Goal: Task Accomplishment & Management: Manage account settings

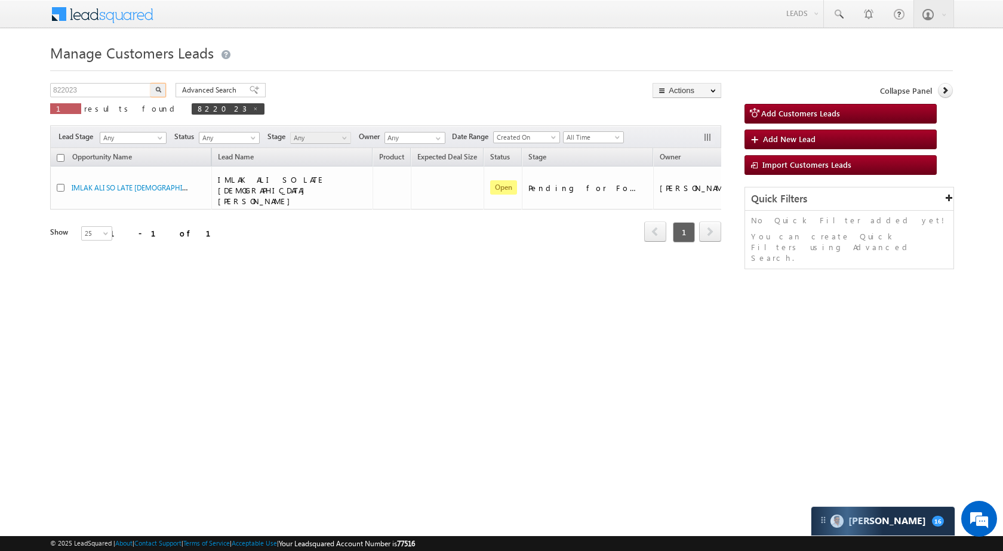
click at [131, 87] on input "822023" at bounding box center [101, 90] width 102 height 14
click at [158, 87] on img "button" at bounding box center [158, 90] width 6 height 6
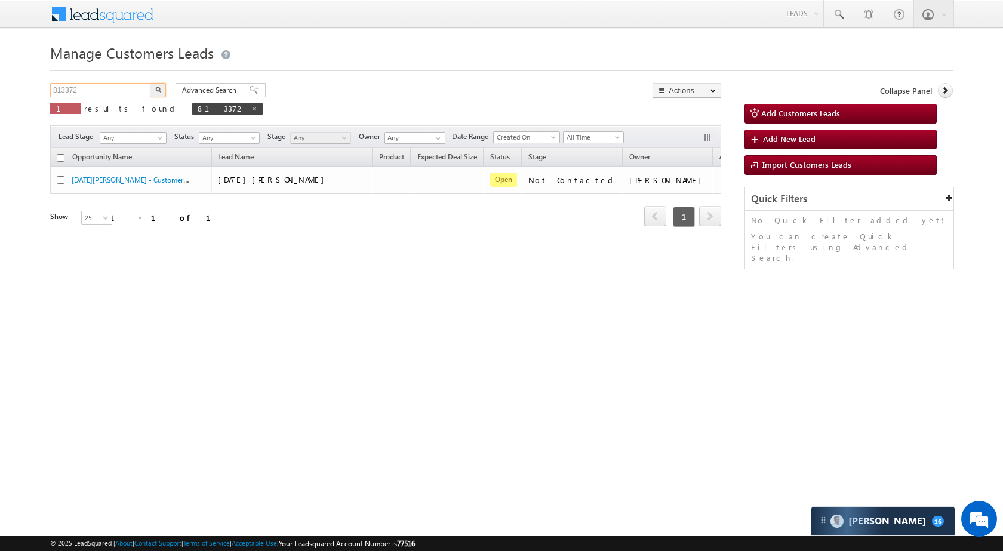
click at [94, 90] on input "813372" at bounding box center [101, 90] width 102 height 14
paste input "2893"
click at [151, 84] on button "button" at bounding box center [159, 90] width 16 height 14
click at [87, 83] on input "828932" at bounding box center [101, 90] width 102 height 14
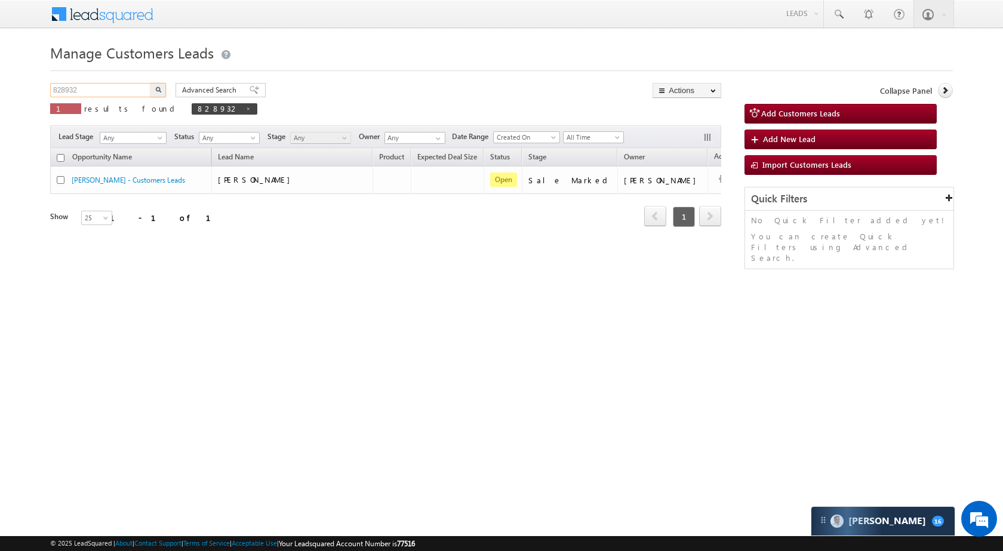
click at [87, 83] on input "828932" at bounding box center [101, 90] width 102 height 14
paste input "7586"
click at [160, 88] on img "button" at bounding box center [158, 90] width 6 height 6
click at [93, 91] on input "875862" at bounding box center [101, 90] width 102 height 14
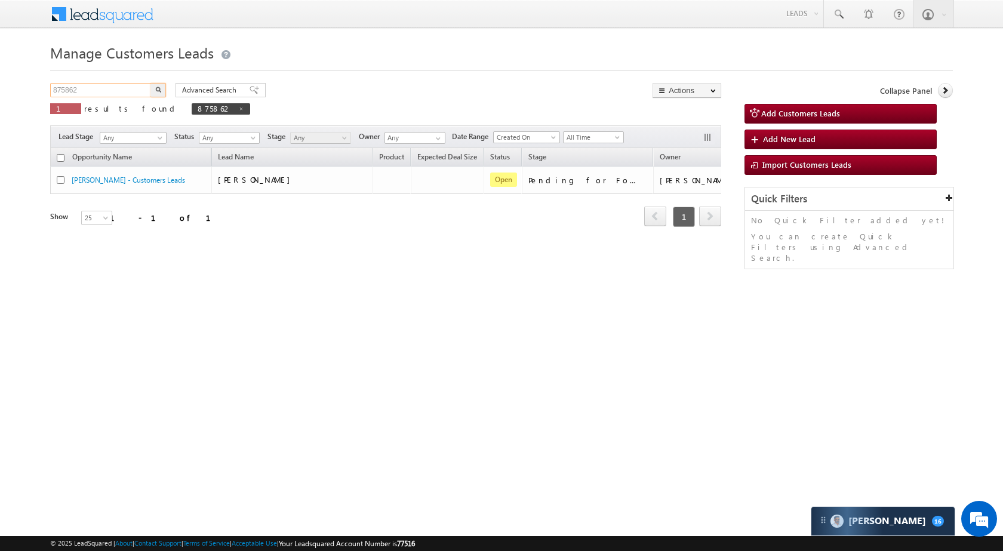
paste input "8189"
click at [151, 89] on button "button" at bounding box center [159, 90] width 16 height 14
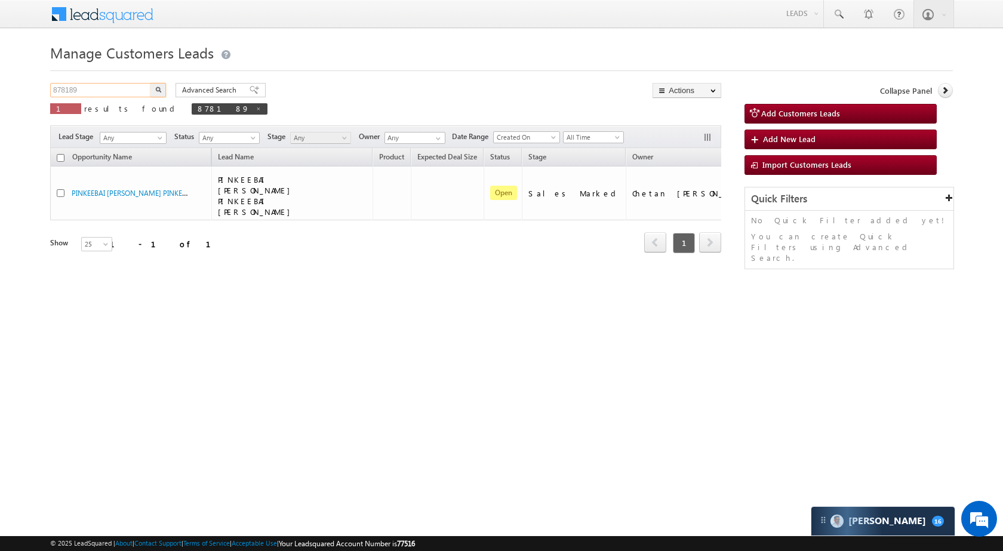
click at [119, 94] on input "878189" at bounding box center [101, 90] width 102 height 14
paste input "5862"
click at [171, 93] on div "Advanced Search Advanced search results" at bounding box center [216, 90] width 99 height 14
click at [154, 90] on button "button" at bounding box center [159, 90] width 16 height 14
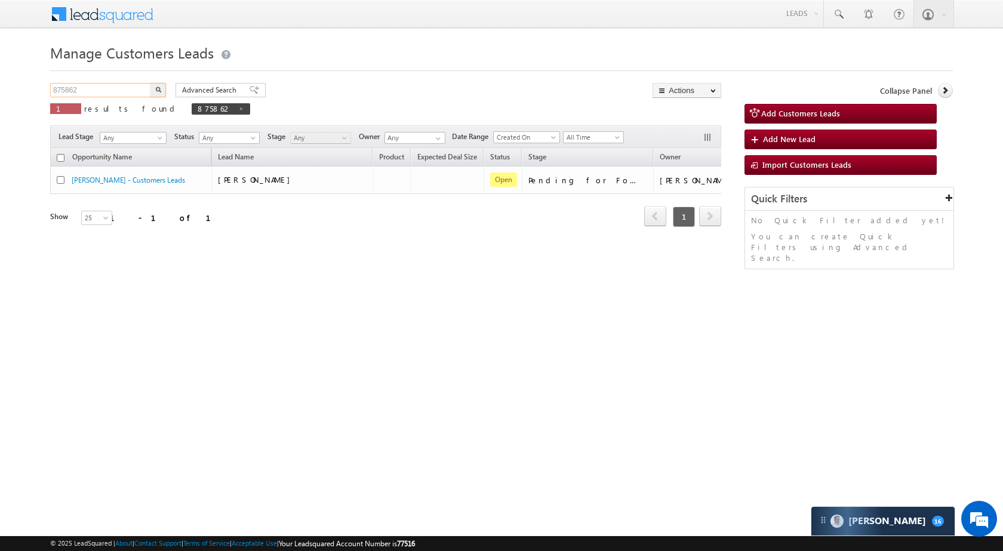
click at [134, 90] on input "875862" at bounding box center [101, 90] width 102 height 14
paste input "8189"
click at [159, 93] on button "button" at bounding box center [159, 90] width 16 height 14
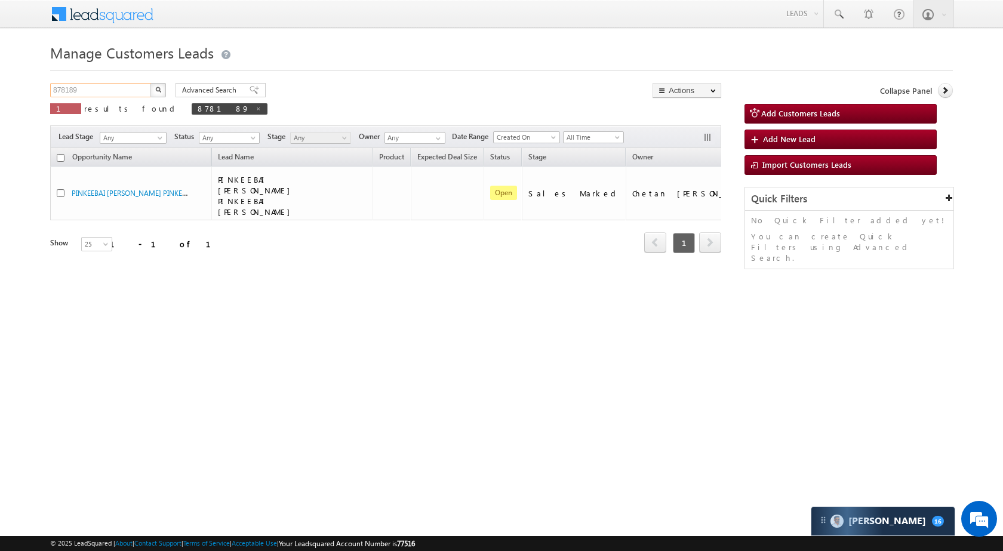
click at [87, 93] on input "878189" at bounding box center [101, 90] width 102 height 14
drag, startPoint x: 87, startPoint y: 93, endPoint x: 81, endPoint y: 86, distance: 9.3
click at [81, 86] on input "878189" at bounding box center [101, 90] width 102 height 14
paste input "6831"
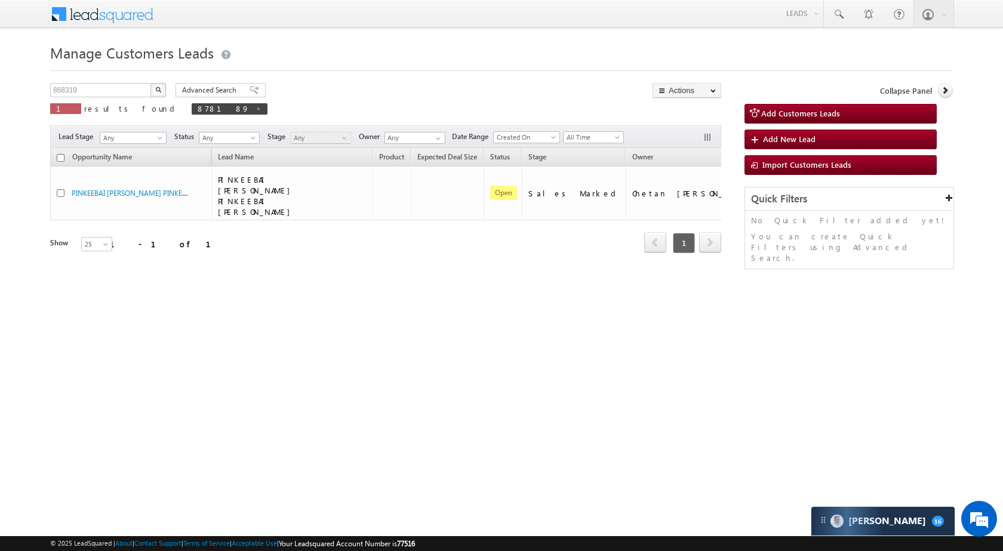
click at [164, 91] on button "button" at bounding box center [159, 90] width 16 height 14
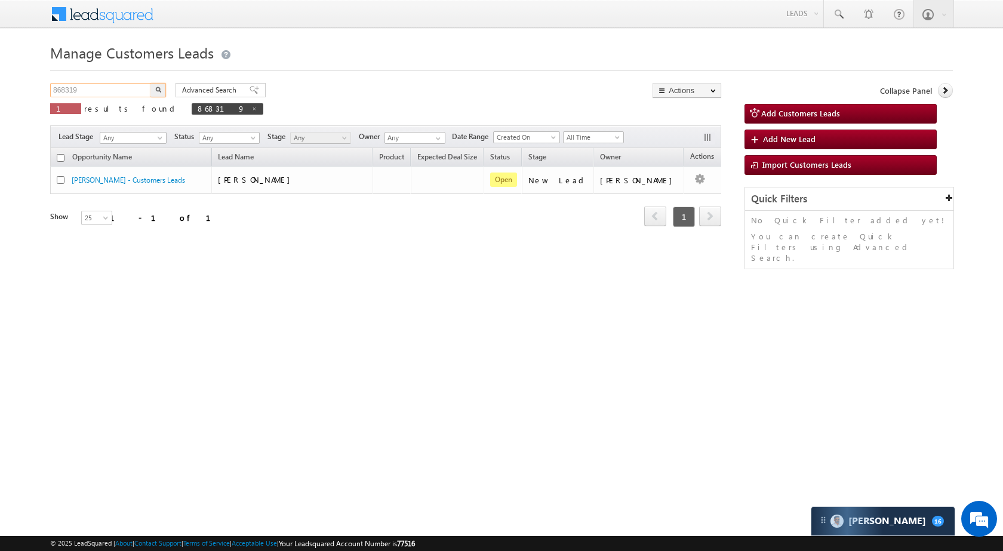
click at [126, 89] on input "868319" at bounding box center [101, 90] width 102 height 14
paste input "6644"
click at [159, 93] on button "button" at bounding box center [159, 90] width 16 height 14
click at [136, 89] on input "866644" at bounding box center [101, 90] width 102 height 14
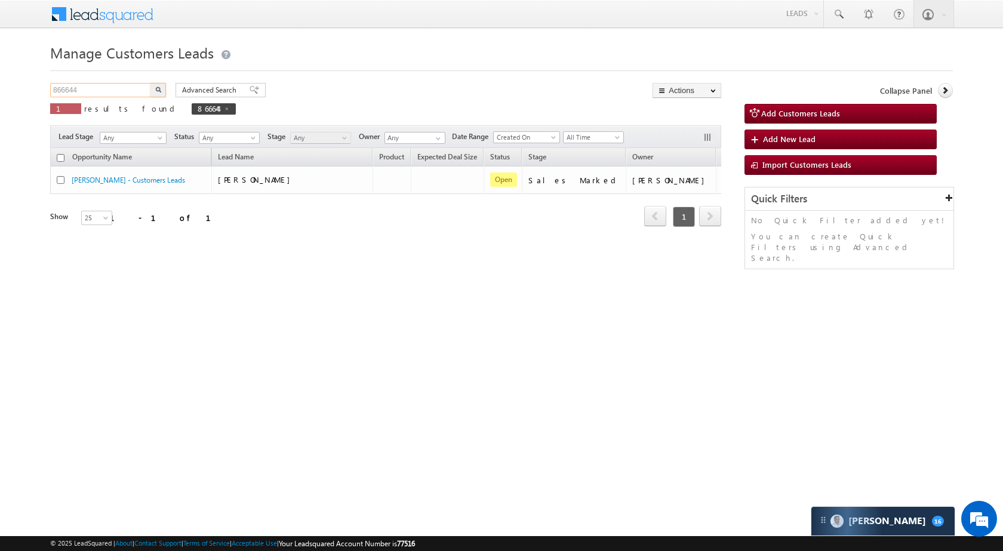
click at [136, 89] on input "866644" at bounding box center [101, 90] width 102 height 14
paste input "021"
click at [158, 93] on button "button" at bounding box center [159, 90] width 16 height 14
click at [105, 88] on input "860214" at bounding box center [101, 90] width 102 height 14
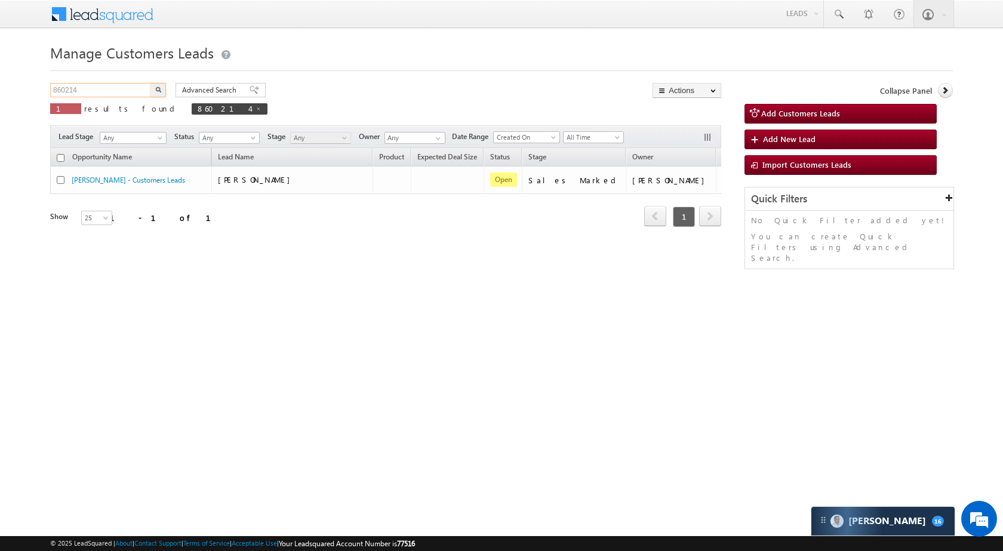
paste input "8147"
click at [155, 91] on button "button" at bounding box center [159, 90] width 16 height 14
click at [81, 94] on input "881474" at bounding box center [101, 90] width 102 height 14
paste input "2352"
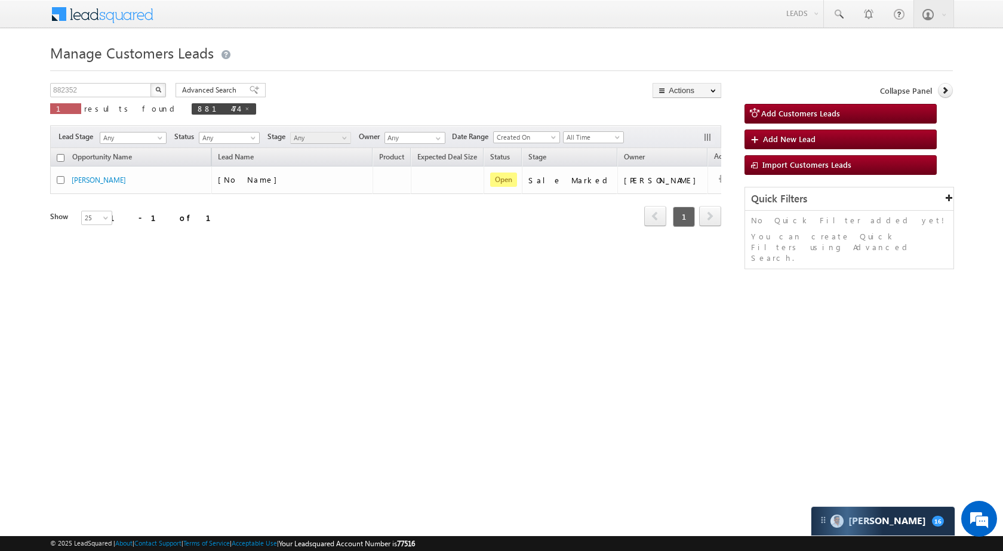
click at [159, 85] on button "button" at bounding box center [159, 90] width 16 height 14
click at [99, 106] on span "results found" at bounding box center [131, 108] width 95 height 10
click at [99, 99] on div "882352 X 1 results found 882352" at bounding box center [152, 100] width 204 height 34
click at [99, 91] on input "882352" at bounding box center [101, 90] width 102 height 14
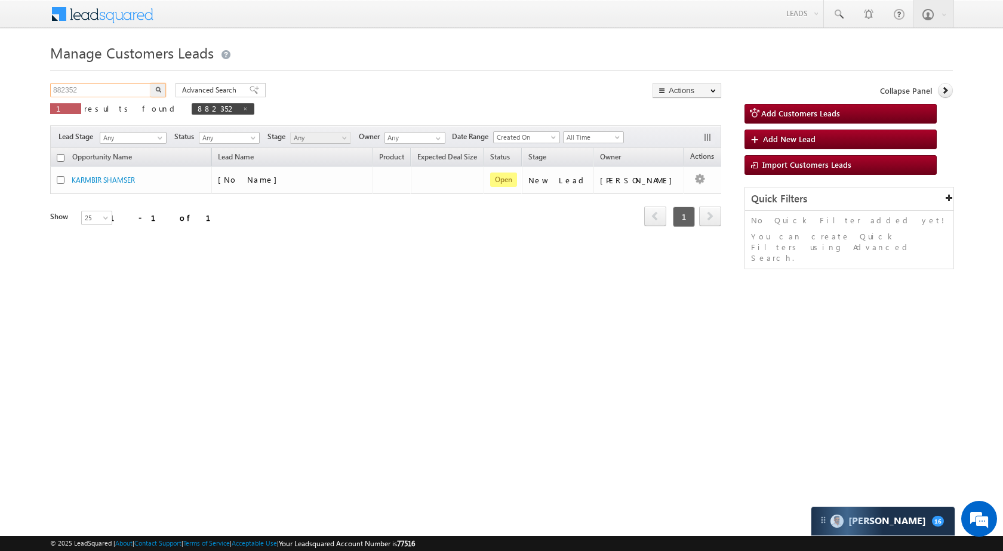
paste input "44"
click at [155, 90] on img "button" at bounding box center [158, 90] width 6 height 6
click at [120, 91] on input "882344" at bounding box center [101, 90] width 102 height 14
paste input "36"
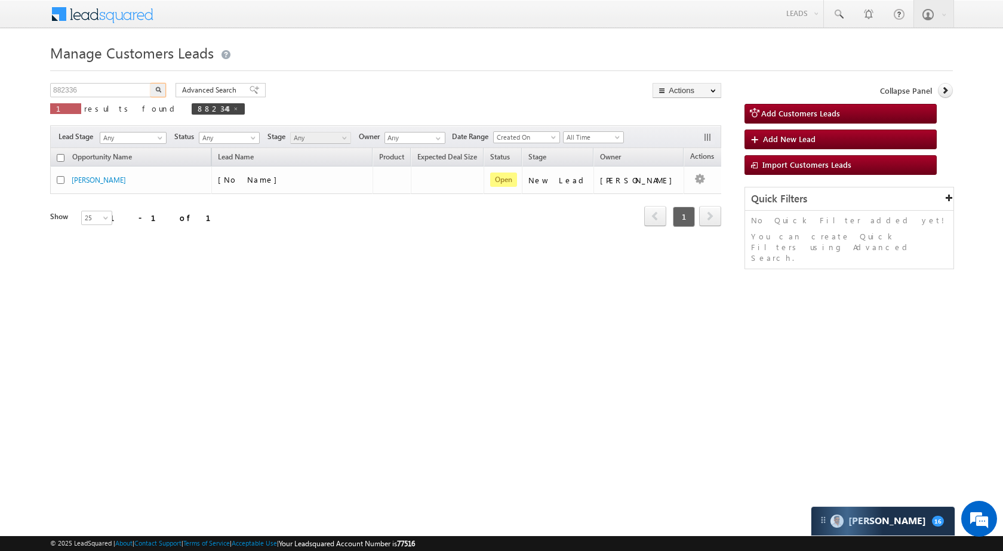
click at [163, 90] on button "button" at bounding box center [159, 90] width 16 height 14
click at [122, 93] on input "882336" at bounding box center [101, 90] width 102 height 14
paste input "3190"
click at [154, 92] on button "button" at bounding box center [159, 90] width 16 height 14
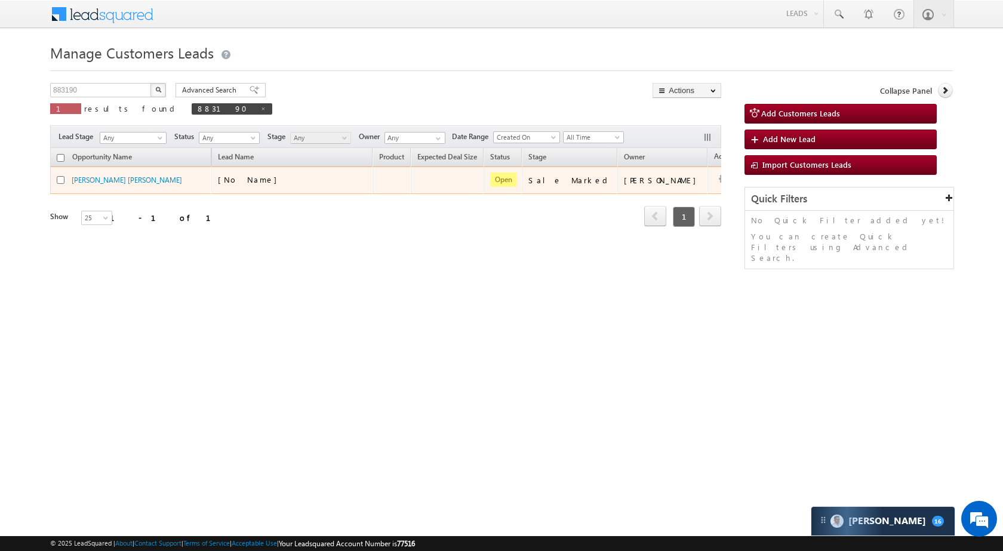
click at [708, 170] on td at bounding box center [733, 180] width 50 height 27
click at [670, 199] on link "Edit" at bounding box center [700, 195] width 60 height 14
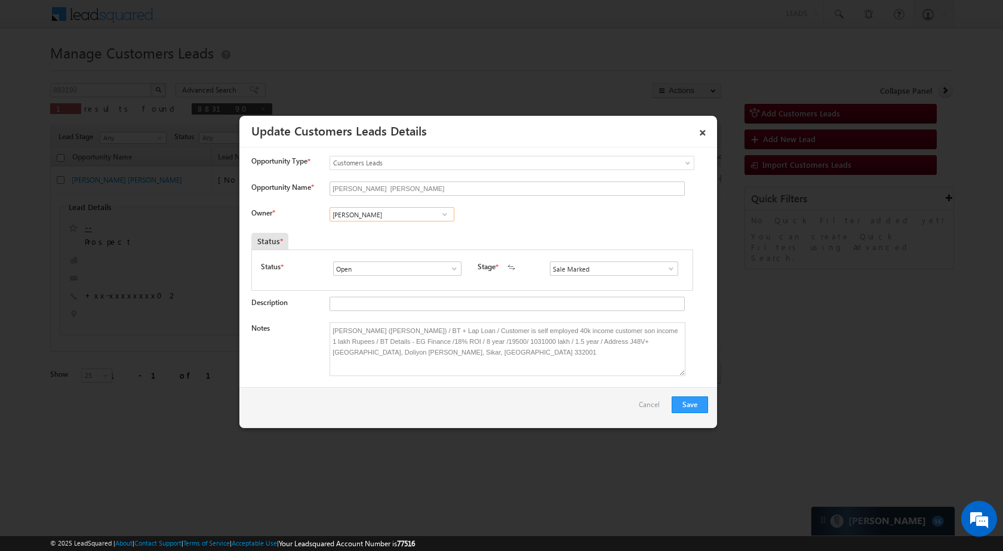
click at [419, 215] on input "Ajay Kumar Nayak" at bounding box center [392, 214] width 125 height 14
click at [386, 237] on span "ajay.nayak@sgrlimited.in" at bounding box center [388, 238] width 108 height 9
click at [690, 399] on button "Save" at bounding box center [690, 405] width 36 height 17
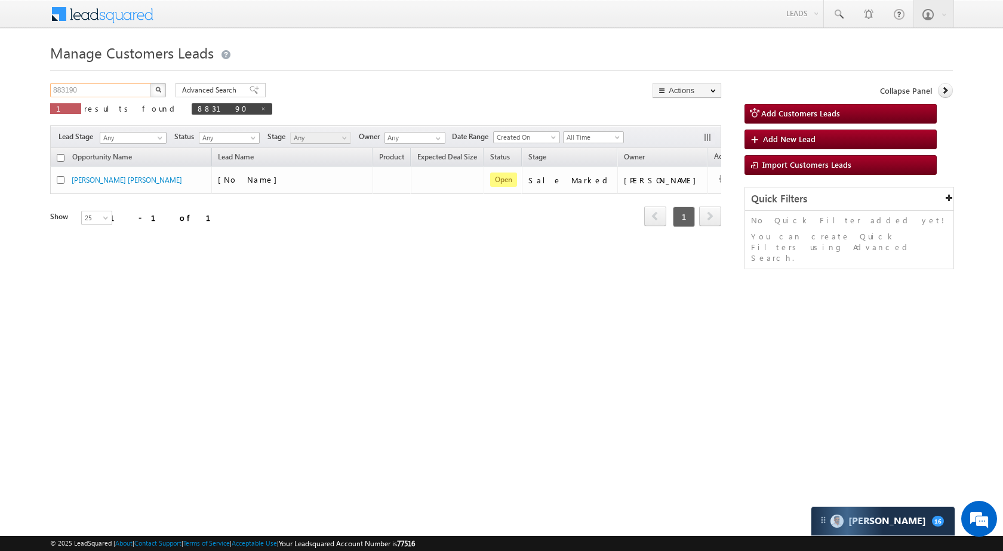
click at [133, 91] on input "883190" at bounding box center [101, 90] width 102 height 14
paste input "1576"
click at [154, 94] on button "button" at bounding box center [159, 90] width 16 height 14
click at [115, 91] on input "881576" at bounding box center [101, 90] width 102 height 14
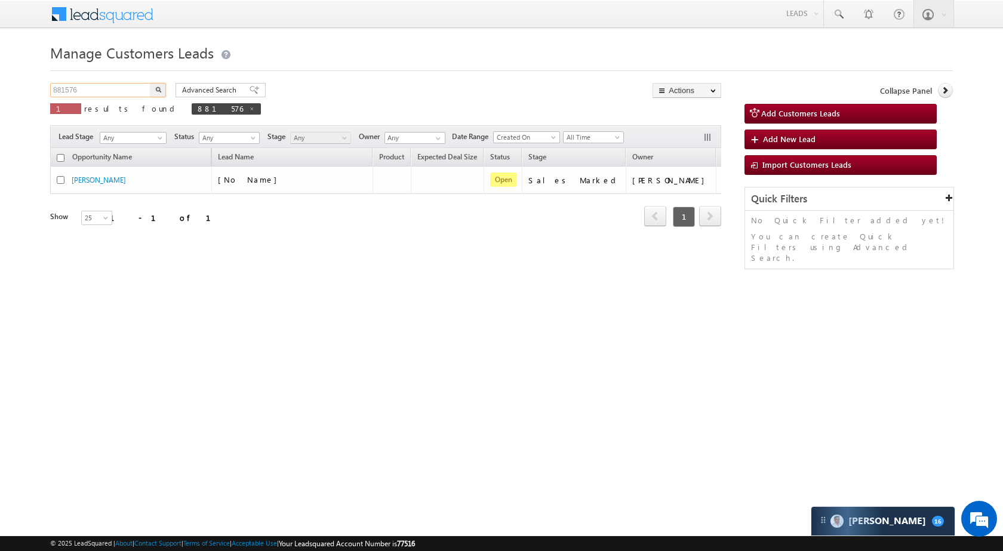
click at [115, 91] on input "881576" at bounding box center [101, 90] width 102 height 14
paste input "337"
click at [162, 91] on button "button" at bounding box center [159, 90] width 16 height 14
click at [111, 95] on input "881337" at bounding box center [101, 90] width 102 height 14
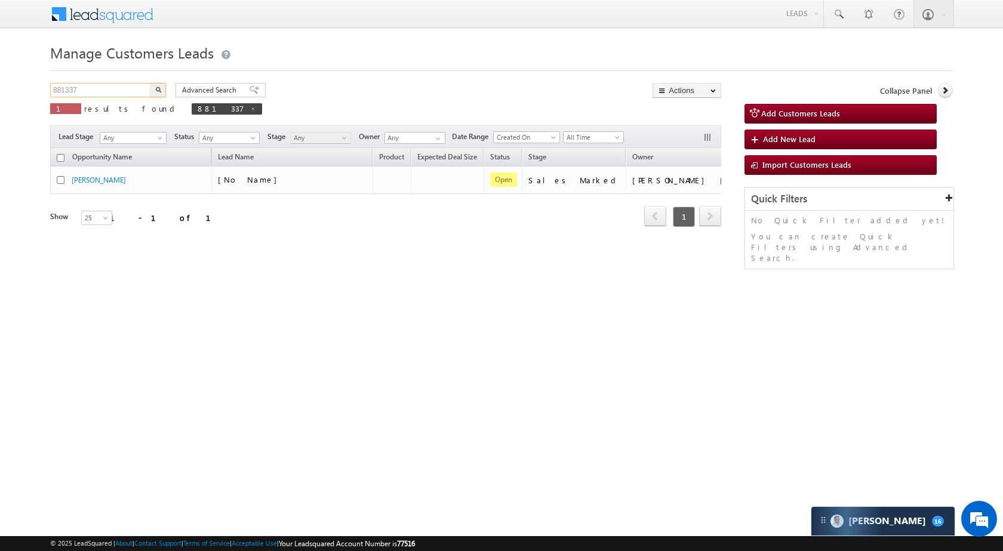
drag, startPoint x: 111, startPoint y: 95, endPoint x: 126, endPoint y: 97, distance: 15.1
click at [112, 95] on input "881337" at bounding box center [101, 90] width 102 height 14
paste input "67632"
type input "867632"
click at [158, 92] on img "button" at bounding box center [158, 90] width 6 height 6
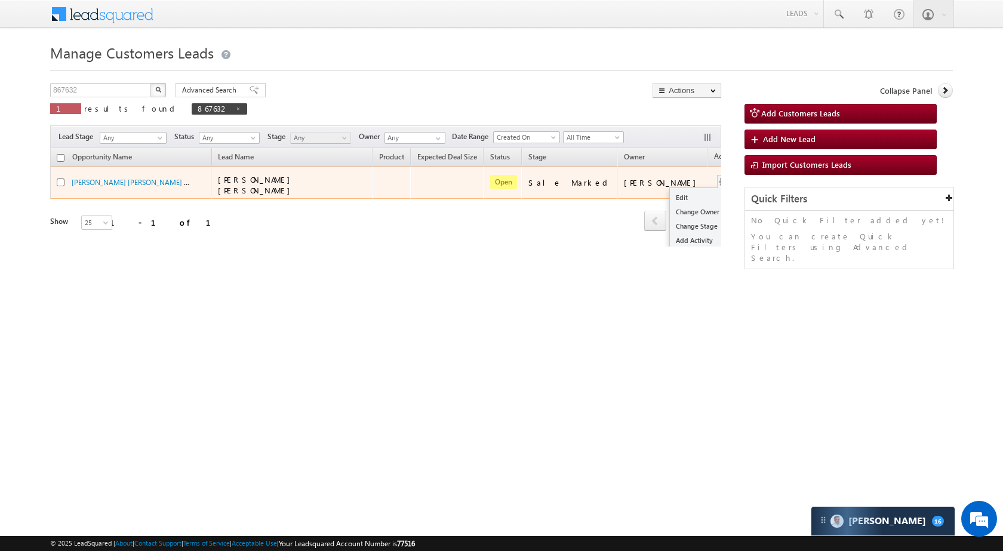
click at [708, 183] on td "Edit Change Owner Change Stage Add Activity Add Task Delete" at bounding box center [733, 183] width 50 height 32
click at [670, 200] on link "Edit" at bounding box center [700, 198] width 60 height 14
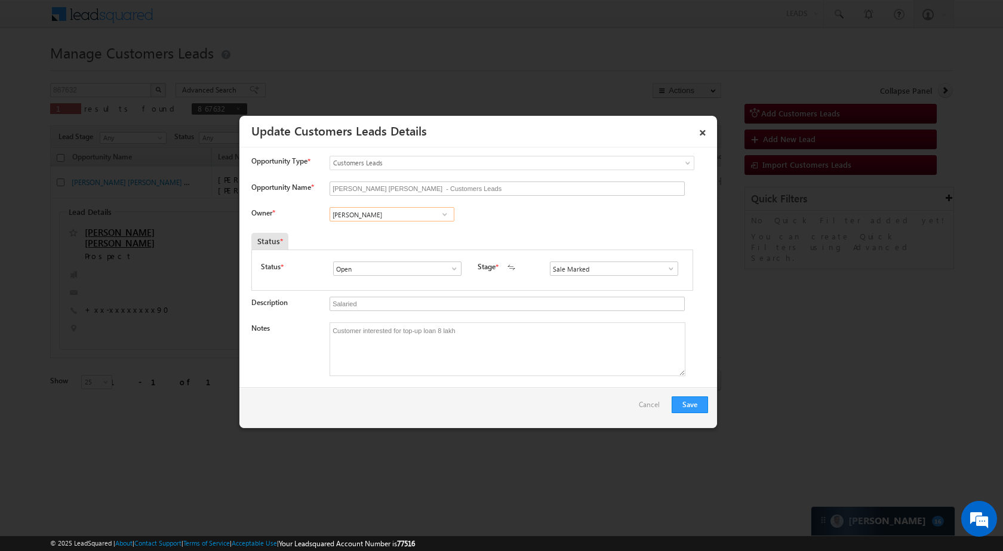
click at [408, 217] on input "Aakash Mewada" at bounding box center [392, 214] width 125 height 14
paste input "Banveer Singh"
click at [407, 228] on link "Banveer Singh banveer.singh@sgrlimited.in" at bounding box center [392, 233] width 125 height 23
type input "Banveer Singh"
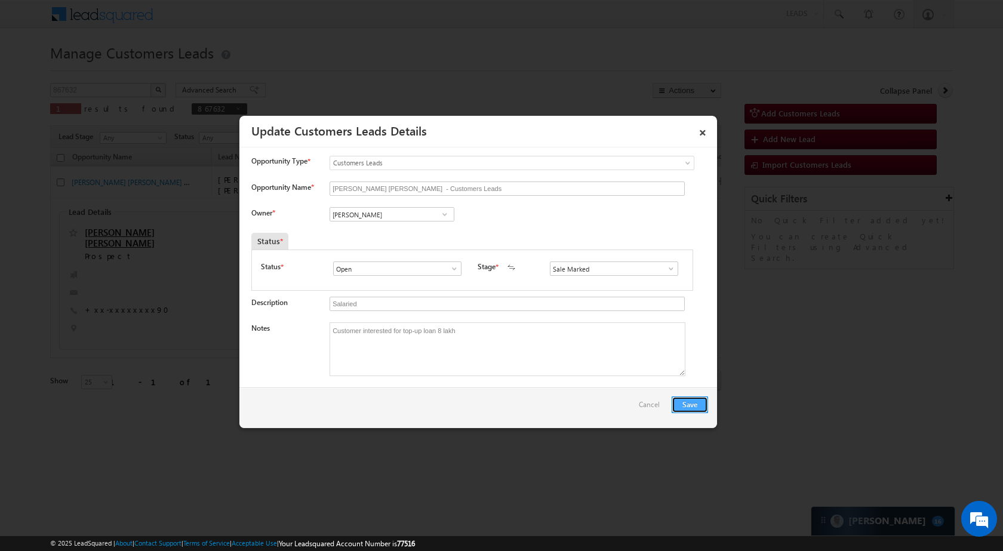
click at [696, 410] on button "Save" at bounding box center [690, 405] width 36 height 17
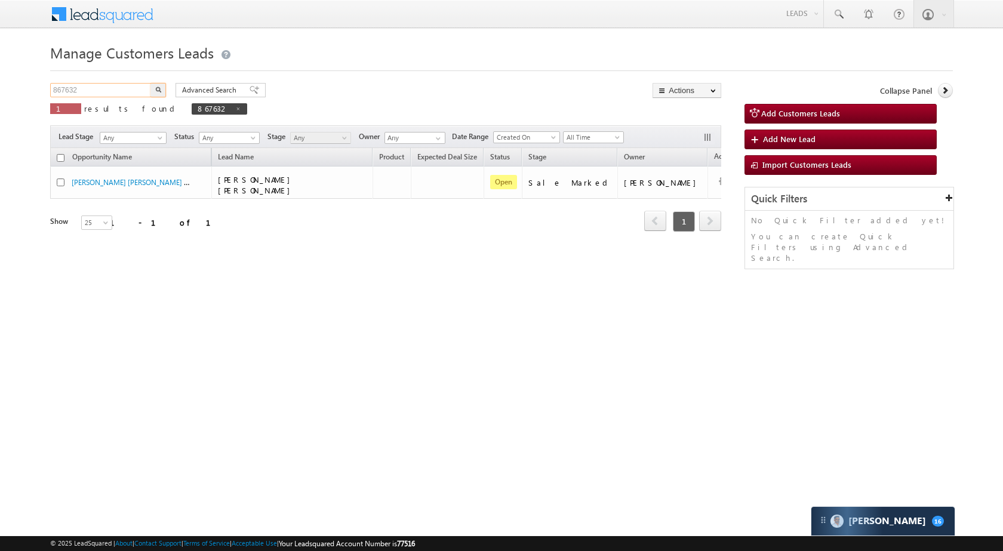
click at [112, 92] on input "867632" at bounding box center [101, 90] width 102 height 14
paste input "82325"
click at [153, 91] on button "button" at bounding box center [159, 90] width 16 height 14
click at [100, 90] on input "882325" at bounding box center [101, 90] width 102 height 14
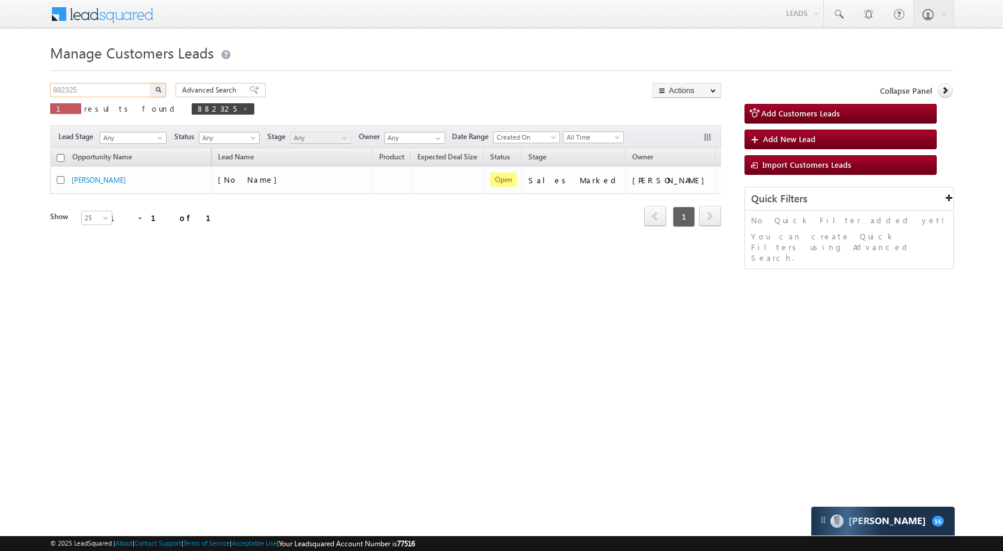
click at [100, 90] on input "882325" at bounding box center [101, 90] width 102 height 14
paste input "3060"
type input "883060"
click at [159, 91] on img "button" at bounding box center [158, 90] width 6 height 6
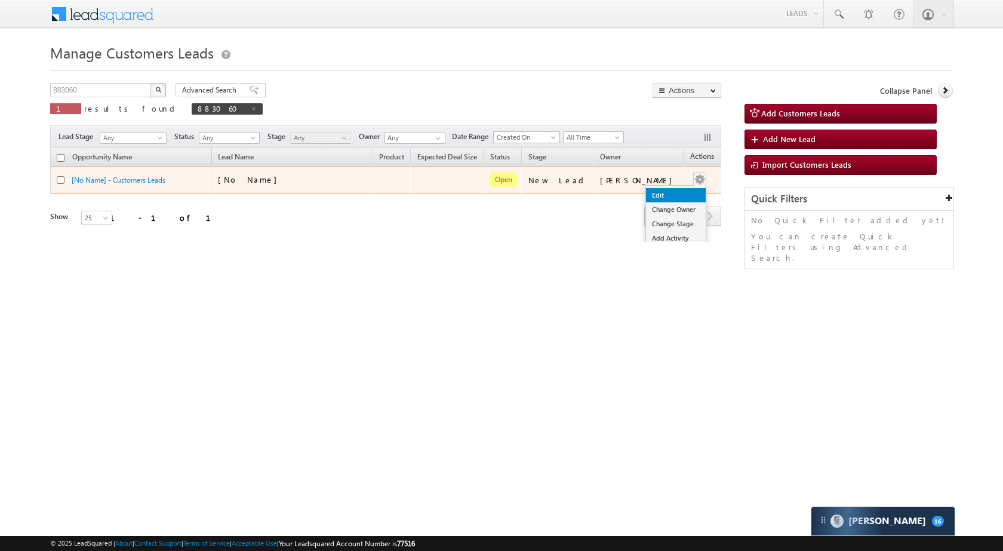
click at [658, 191] on link "Edit" at bounding box center [676, 195] width 60 height 14
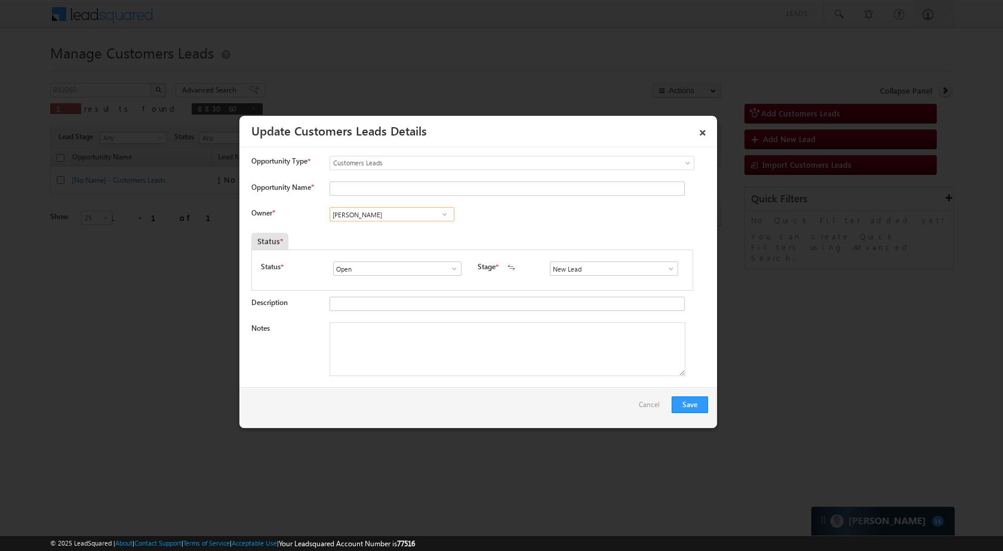
click at [356, 217] on input "[PERSON_NAME]" at bounding box center [392, 214] width 125 height 14
paste input "Saiyyad Rustam Al"
type input "Saiyyad [PERSON_NAME]"
click at [416, 247] on div "Status *" at bounding box center [415, 241] width 328 height 17
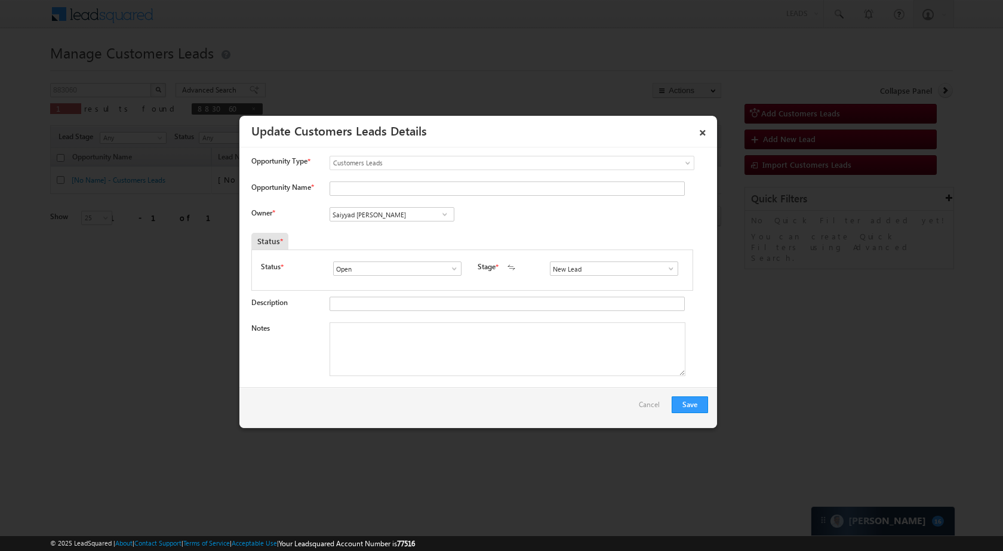
click at [408, 222] on div "Vikas Halwai Vikas Halwai Vikas Halwai Saiyyad Rustam Ali Saiyyad Rustam Ali 1 …" at bounding box center [402, 215] width 145 height 17
click at [407, 219] on input "Saiyyad [PERSON_NAME]" at bounding box center [392, 214] width 125 height 14
click at [443, 208] on input "Saiyyad [PERSON_NAME]" at bounding box center [392, 214] width 125 height 14
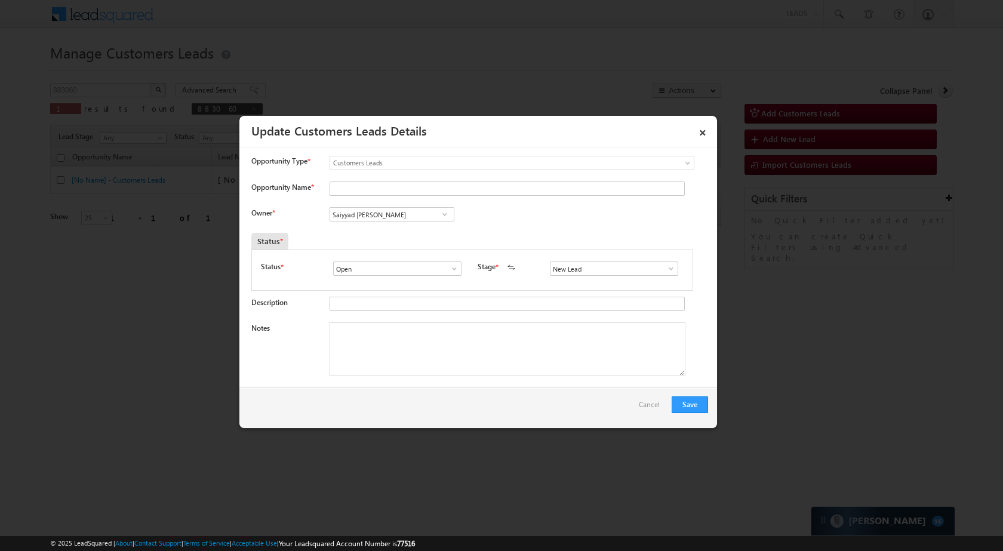
click at [443, 216] on span at bounding box center [445, 215] width 12 height 10
click at [424, 217] on input "Saiyyad [PERSON_NAME]" at bounding box center [392, 214] width 125 height 14
click at [701, 133] on link "×" at bounding box center [703, 130] width 20 height 21
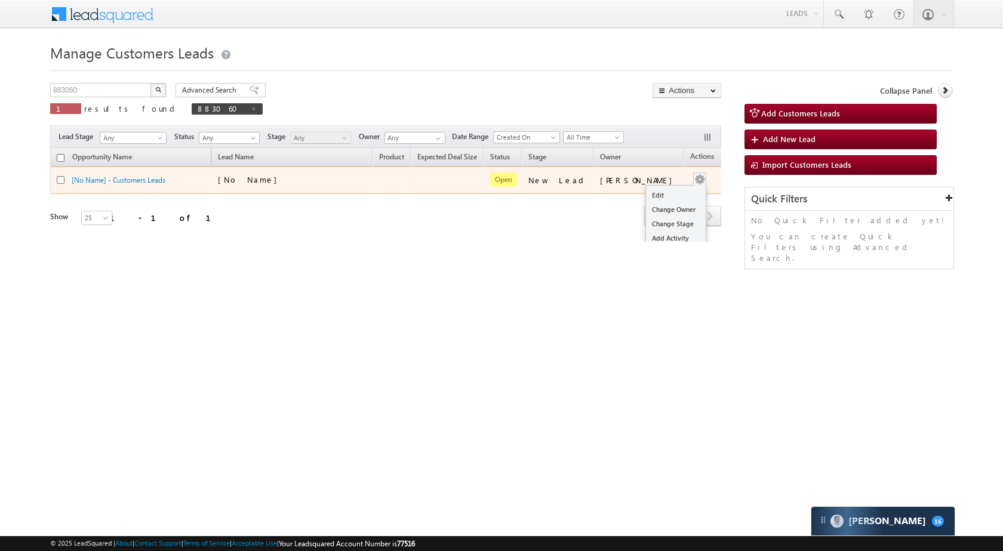
click at [694, 179] on button "button" at bounding box center [700, 180] width 12 height 12
click at [670, 196] on link "Edit" at bounding box center [676, 195] width 60 height 14
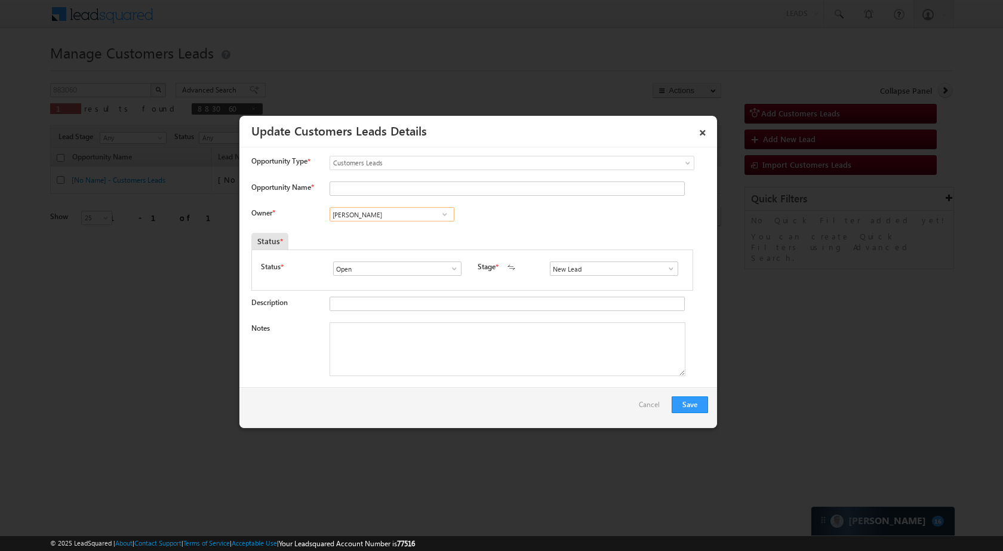
click at [379, 210] on input "[PERSON_NAME]" at bounding box center [392, 214] width 125 height 14
paste input "Saiyyad Rustam Al"
click at [375, 237] on span "saiyyad.ali@sgrlimited.in" at bounding box center [388, 238] width 108 height 9
type input "Saiyyad Rustam Ali"
click at [666, 263] on link at bounding box center [668, 269] width 15 height 12
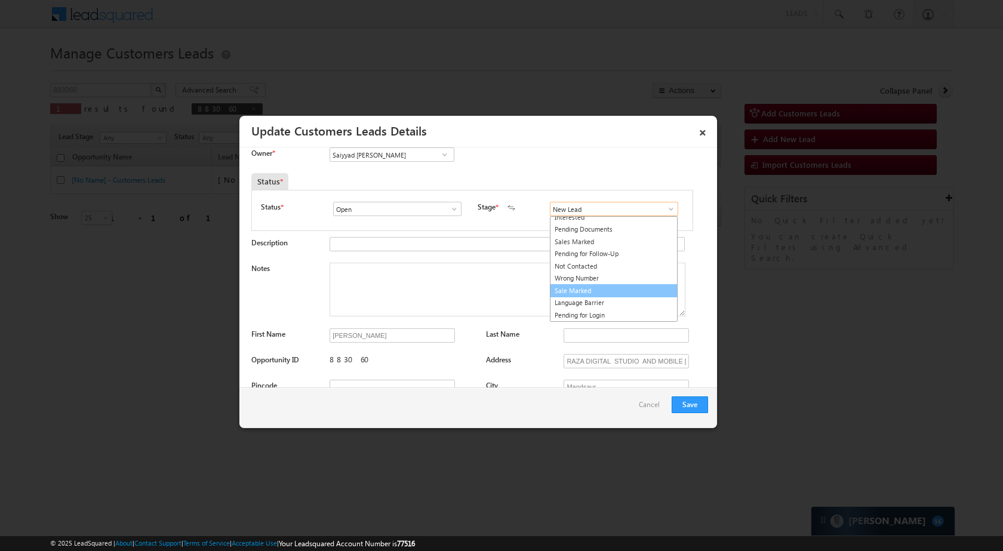
scroll to position [18, 0]
click at [600, 284] on link "Sale Marked" at bounding box center [614, 291] width 128 height 14
type input "Sale Marked"
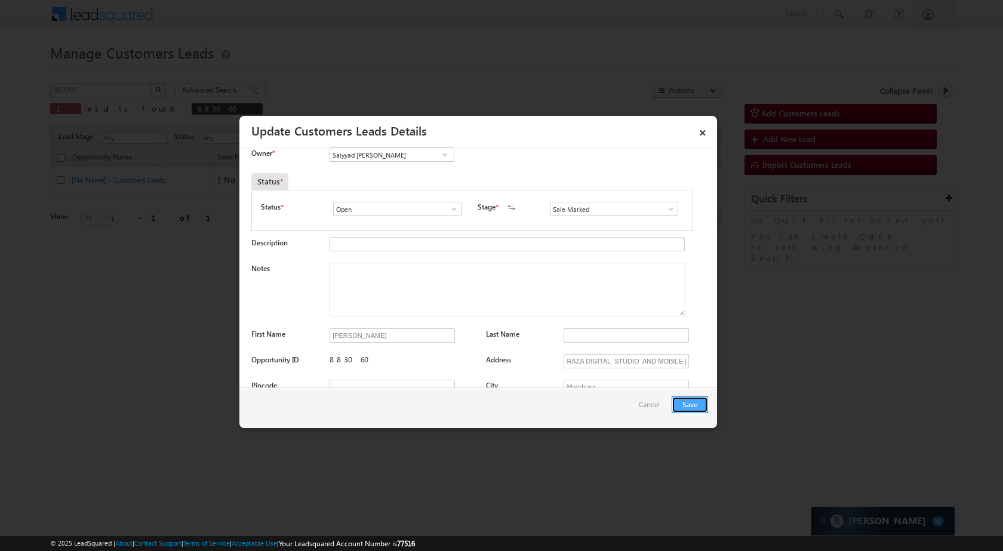
click at [680, 403] on button "Save" at bounding box center [690, 405] width 36 height 17
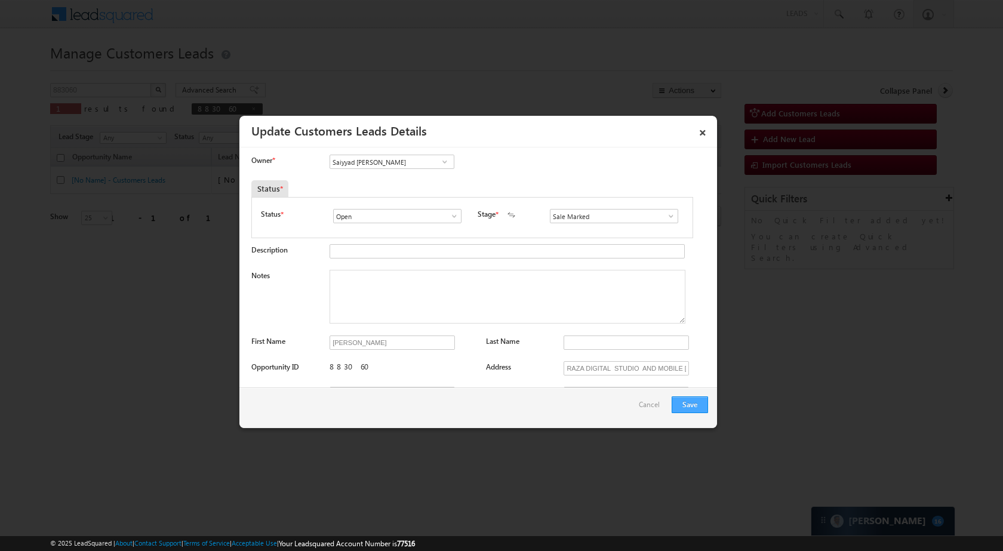
scroll to position [0, 0]
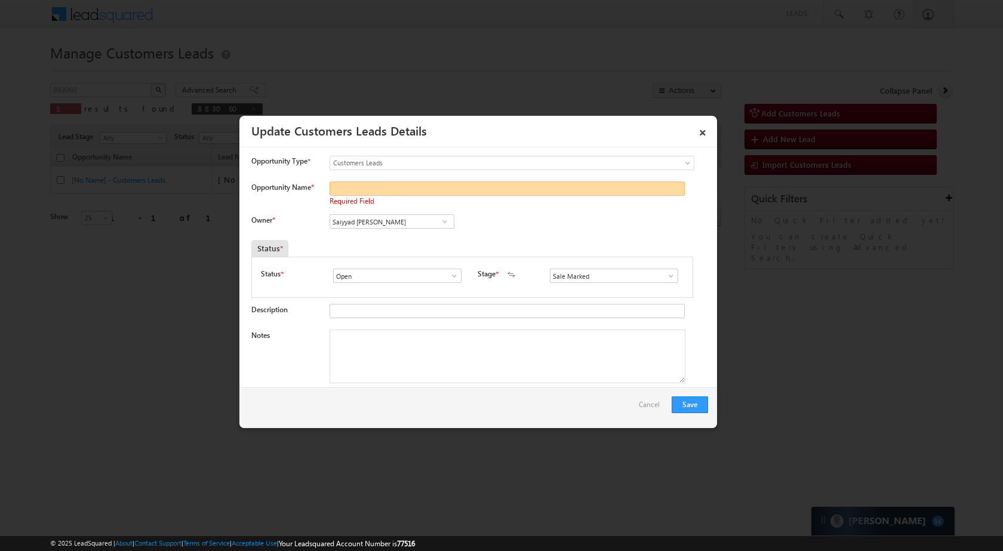
click at [495, 185] on input "Opportunity Name *" at bounding box center [507, 189] width 355 height 14
click at [414, 176] on div "Opportunity Type * Select any Activity Bank Mitra Leads Builders Leads Customer…" at bounding box center [479, 166] width 457 height 20
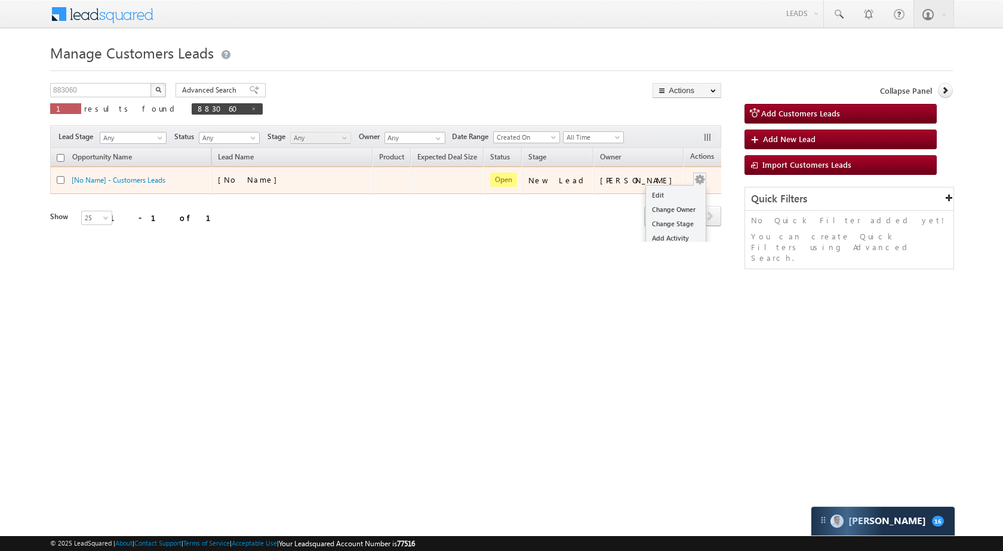
click at [694, 175] on button "button" at bounding box center [700, 180] width 12 height 12
click at [694, 176] on button "button" at bounding box center [700, 180] width 12 height 12
click at [665, 190] on link "Edit" at bounding box center [676, 195] width 60 height 14
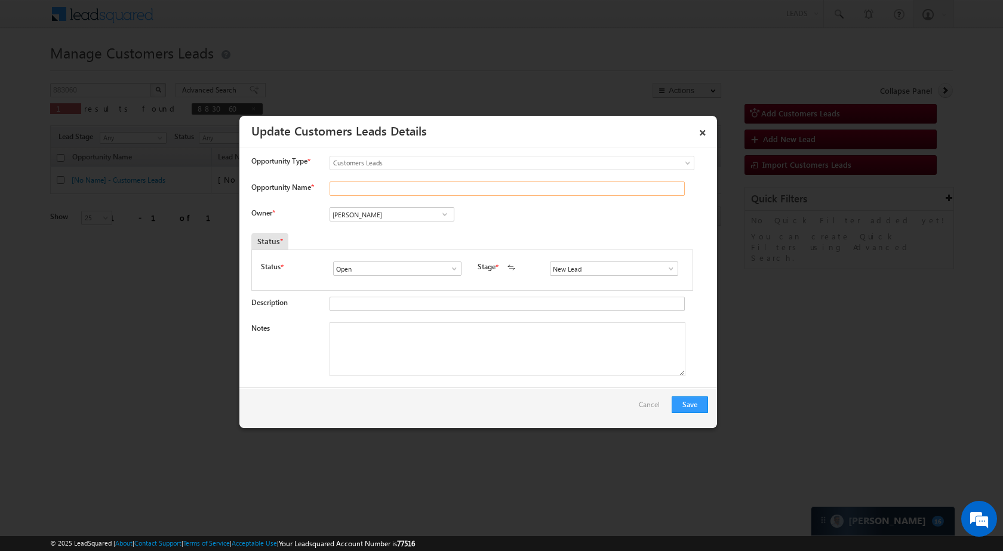
click at [416, 185] on input "Opportunity Name *" at bounding box center [507, 189] width 355 height 14
click at [413, 164] on span "Customers Leads" at bounding box center [487, 163] width 315 height 11
click at [388, 186] on input "Opportunity Name *" at bounding box center [507, 189] width 355 height 14
paste input "[PERSON_NAME]"
type input "[PERSON_NAME]"
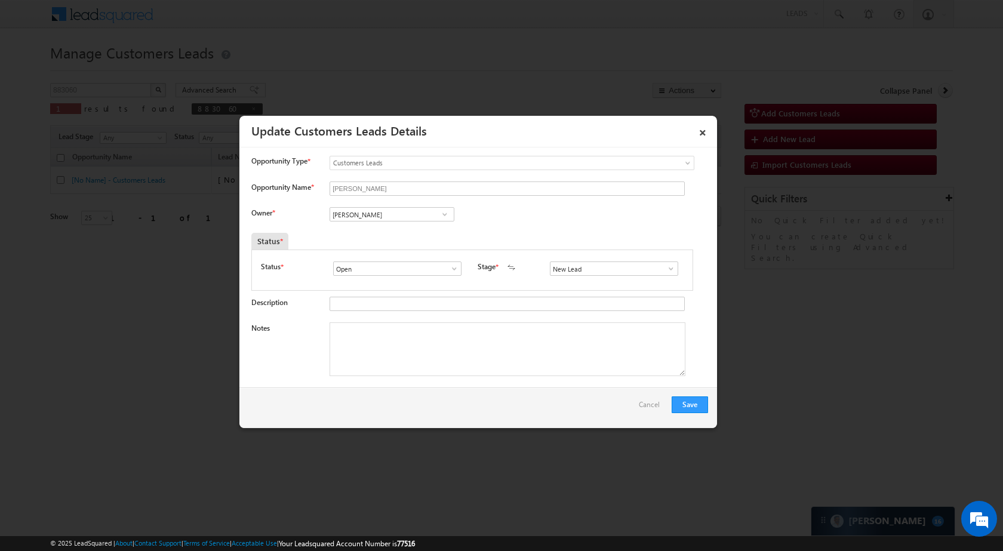
click at [441, 212] on span at bounding box center [445, 215] width 12 height 10
click at [406, 216] on input "[PERSON_NAME]" at bounding box center [392, 214] width 125 height 14
paste input "Saiyyad Rustam Al"
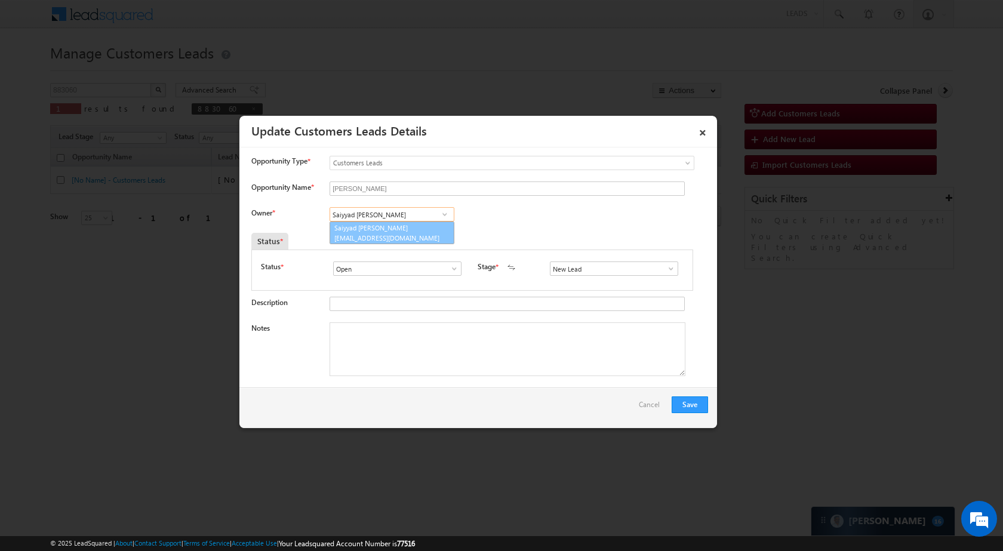
click at [412, 240] on span "saiyyad.ali@sgrlimited.in" at bounding box center [388, 238] width 108 height 9
type input "Saiyyad [PERSON_NAME]"
click at [665, 268] on span at bounding box center [671, 269] width 12 height 10
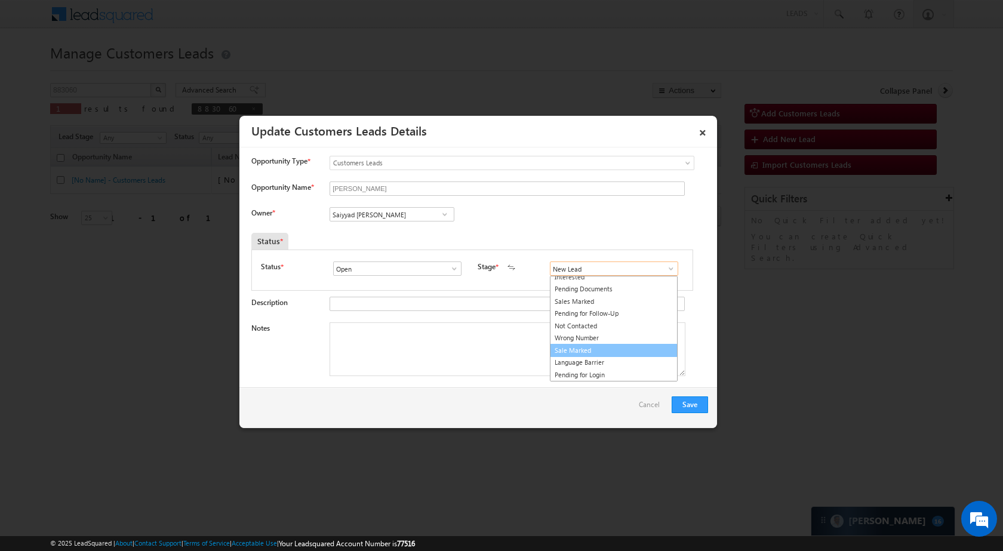
scroll to position [18, 0]
click at [611, 351] on link "Sale Marked" at bounding box center [614, 351] width 128 height 14
type input "Sale Marked"
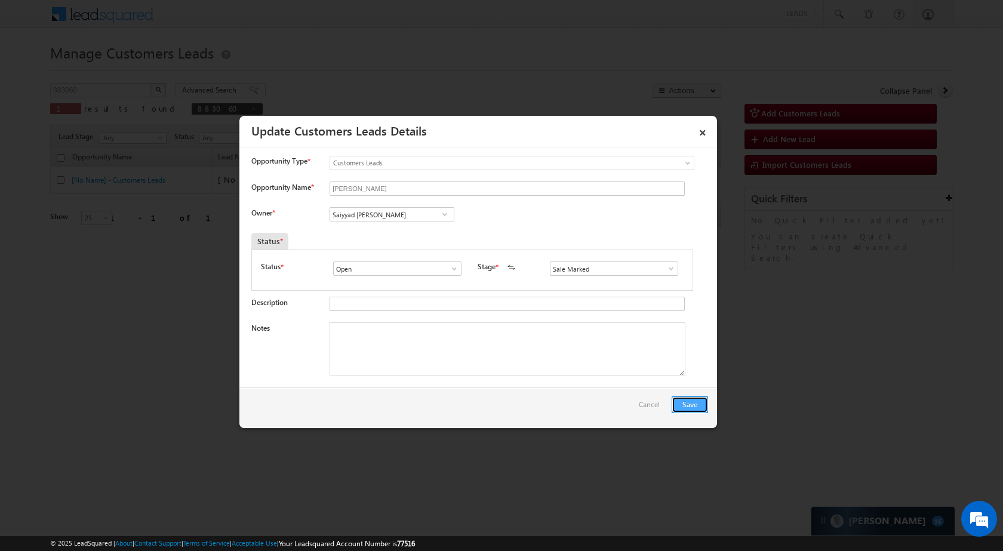
click at [676, 404] on button "Save" at bounding box center [690, 405] width 36 height 17
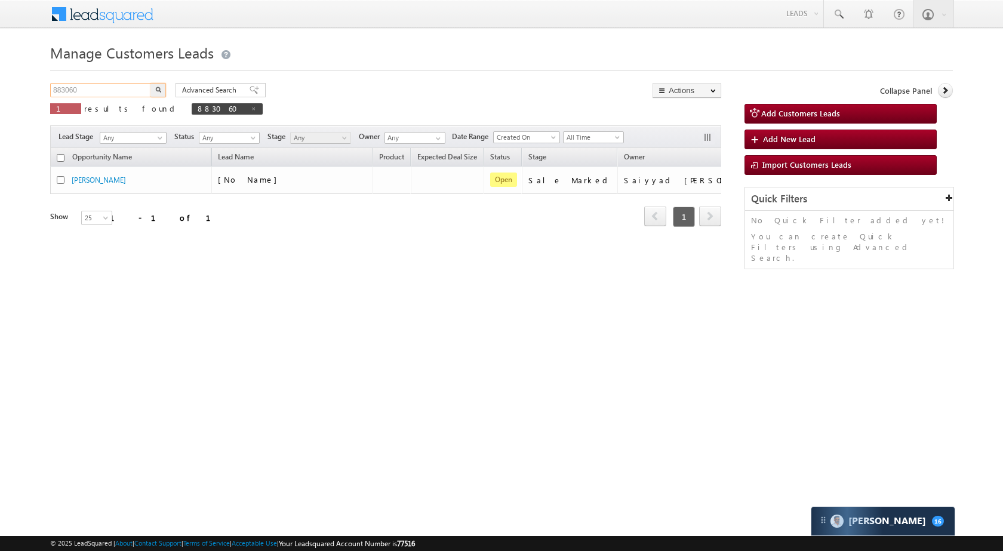
click at [134, 95] on input "883060" at bounding box center [101, 90] width 102 height 14
paste input "67634"
type input "867634"
click at [159, 88] on img "button" at bounding box center [158, 90] width 6 height 6
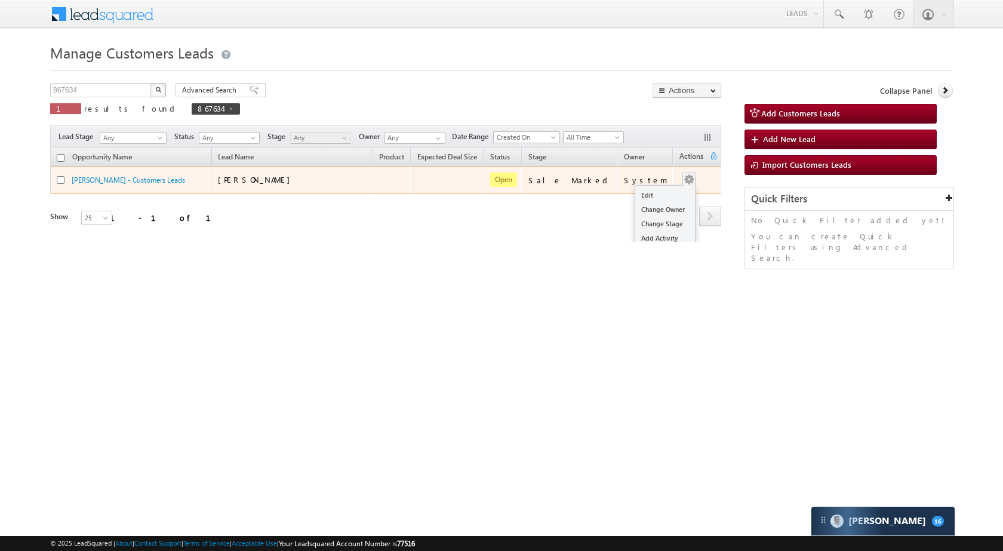
click at [691, 180] on td "Edit Change Owner Change Stage Add Activity Add Task Delete" at bounding box center [698, 180] width 50 height 27
click at [641, 192] on link "Edit" at bounding box center [666, 195] width 60 height 14
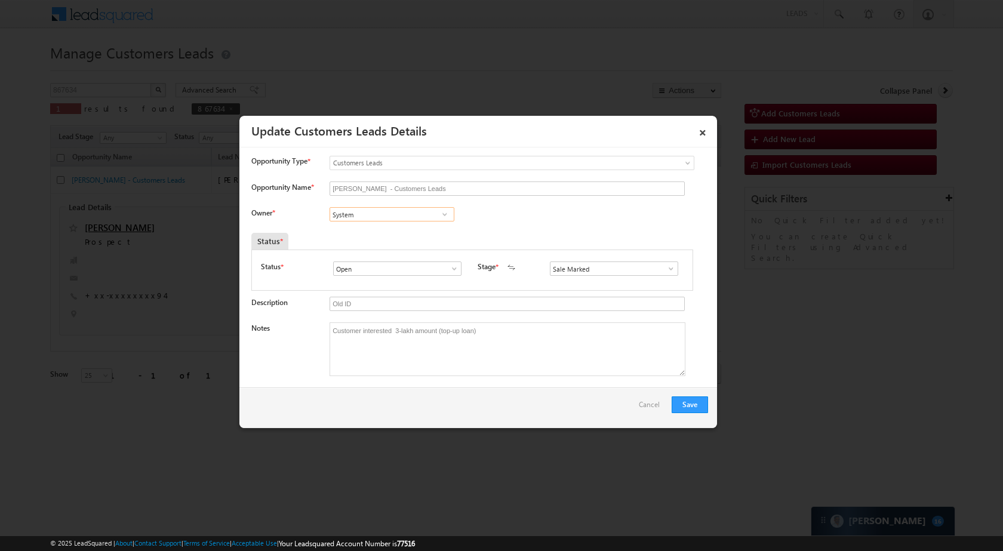
click at [420, 216] on input "System" at bounding box center [392, 214] width 125 height 14
paste input "Banveer Singh"
click at [392, 235] on span "banveer.singh@sgrlimited.in" at bounding box center [388, 238] width 108 height 9
type input "Banveer Singh"
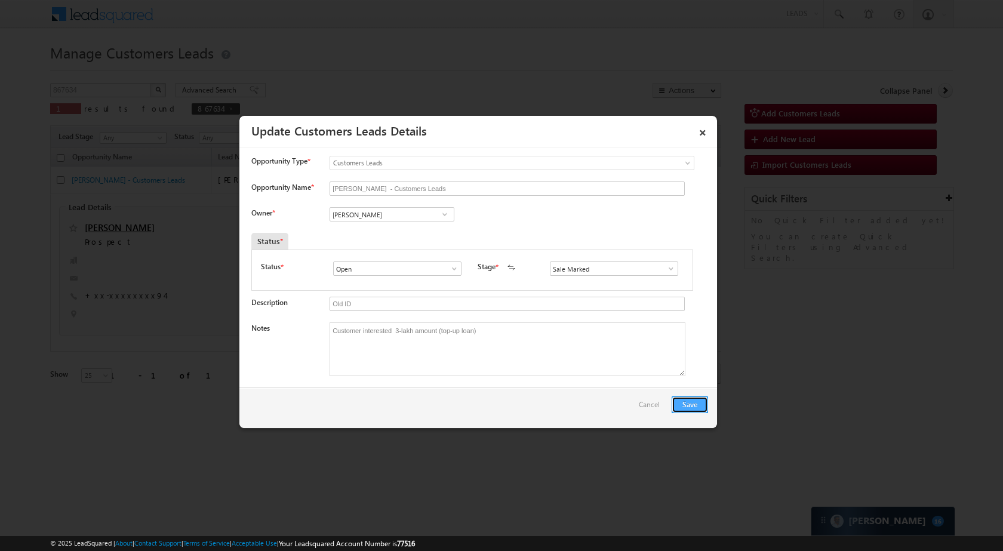
click at [684, 402] on button "Save" at bounding box center [690, 405] width 36 height 17
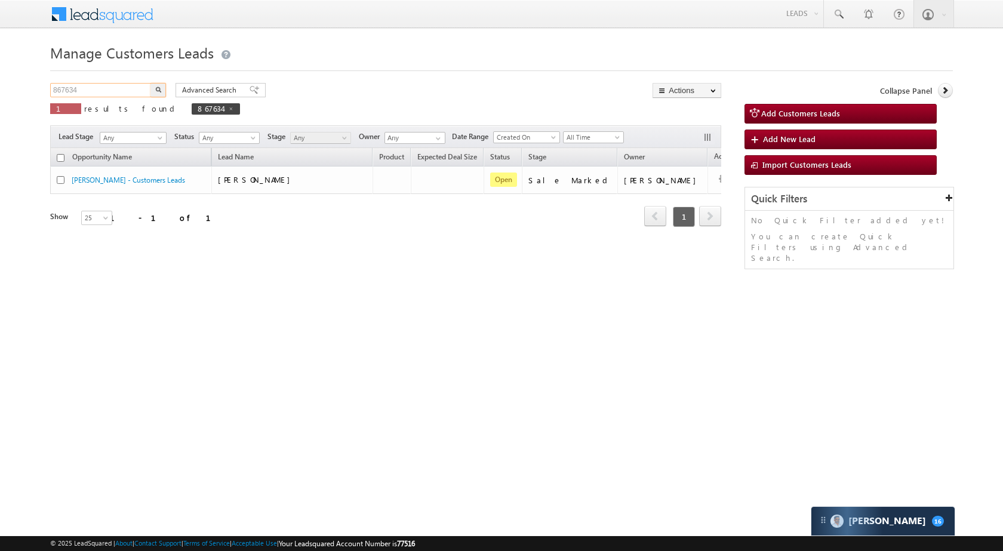
click at [88, 92] on input "867634" at bounding box center [101, 90] width 102 height 14
paste input "83043"
click at [156, 91] on img "button" at bounding box center [158, 90] width 6 height 6
click at [109, 84] on input "883043" at bounding box center [101, 90] width 102 height 14
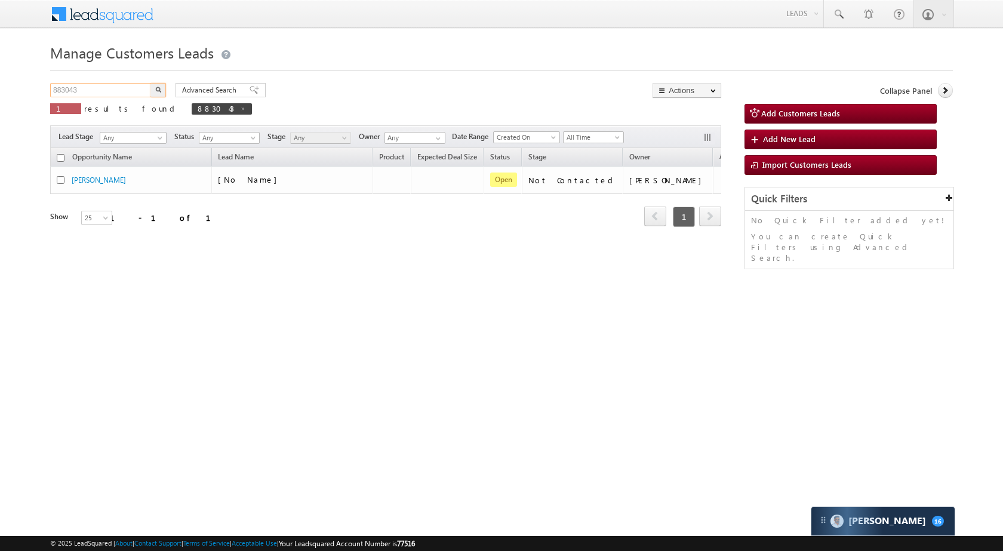
click at [109, 87] on input "883043" at bounding box center [101, 90] width 102 height 14
paste input "3"
type input "883033"
click at [157, 86] on button "button" at bounding box center [159, 90] width 16 height 14
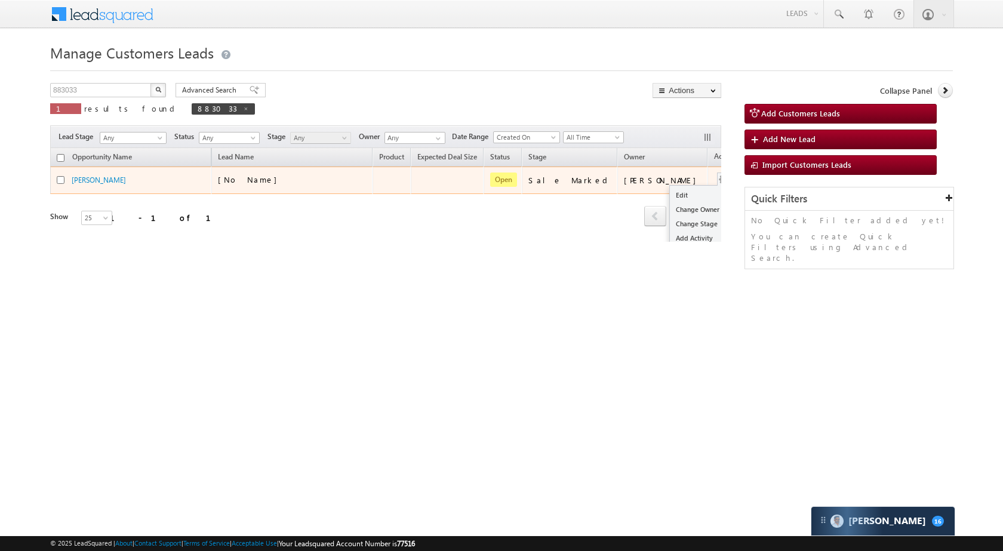
click at [718, 174] on button "button" at bounding box center [724, 180] width 12 height 12
click at [718, 179] on button "button" at bounding box center [724, 180] width 12 height 12
click at [673, 192] on link "Edit" at bounding box center [700, 195] width 60 height 14
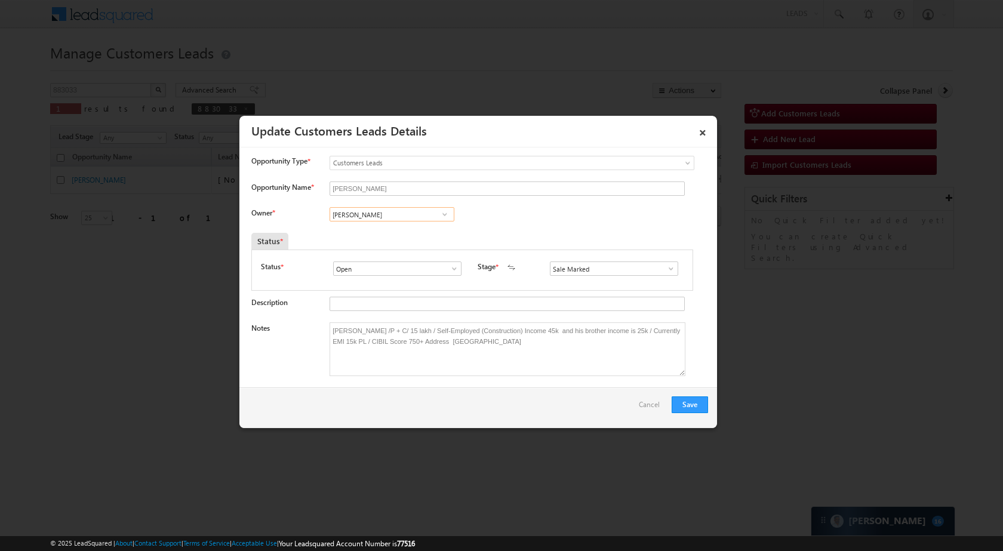
click at [401, 215] on input "Akshay Sanjayrao Gulhane" at bounding box center [392, 214] width 125 height 14
paste input "Vaibhav Shankar Dhank"
click at [391, 234] on span "vaibhav.dhanke@sgrlimited.in" at bounding box center [388, 238] width 108 height 9
type input "Vaibhav Shankar Dhanke"
click at [701, 408] on button "Save" at bounding box center [690, 405] width 36 height 17
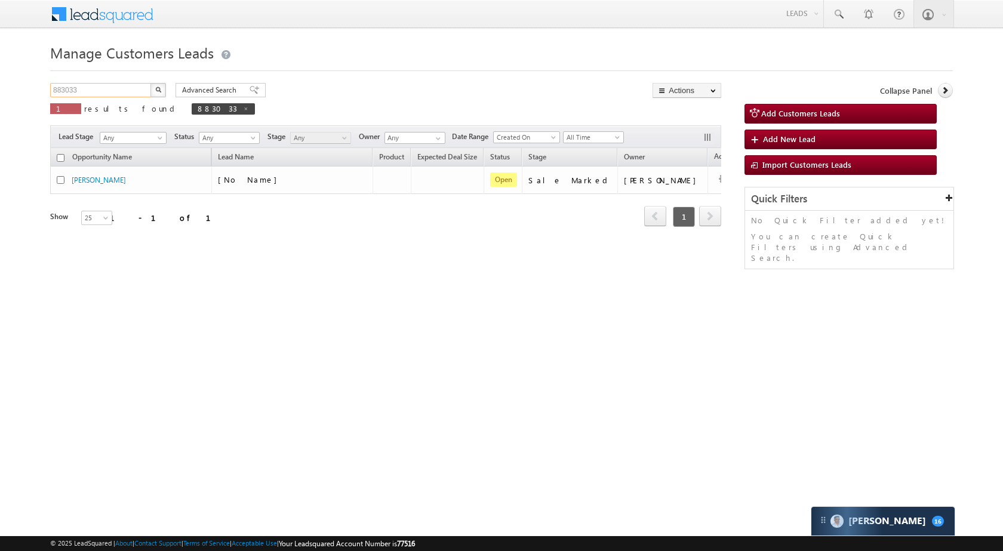
click at [114, 93] on input "883033" at bounding box center [101, 90] width 102 height 14
paste input "2236"
click at [149, 88] on input "882236" at bounding box center [101, 90] width 102 height 14
click at [159, 90] on img "button" at bounding box center [158, 90] width 6 height 6
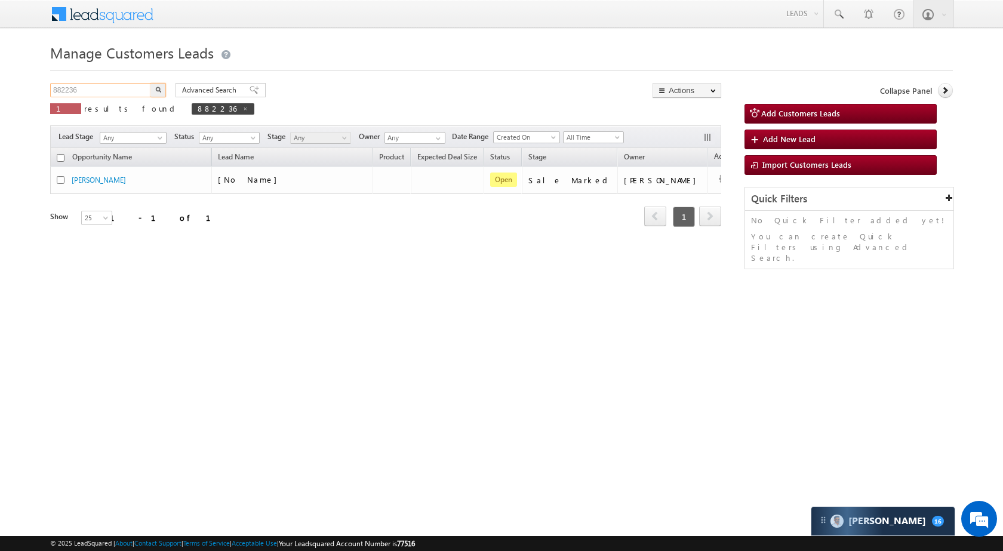
click at [127, 85] on input "882236" at bounding box center [101, 90] width 102 height 14
paste input "1474"
click at [162, 86] on button "button" at bounding box center [159, 90] width 16 height 14
click at [93, 91] on input "881474" at bounding box center [101, 90] width 102 height 14
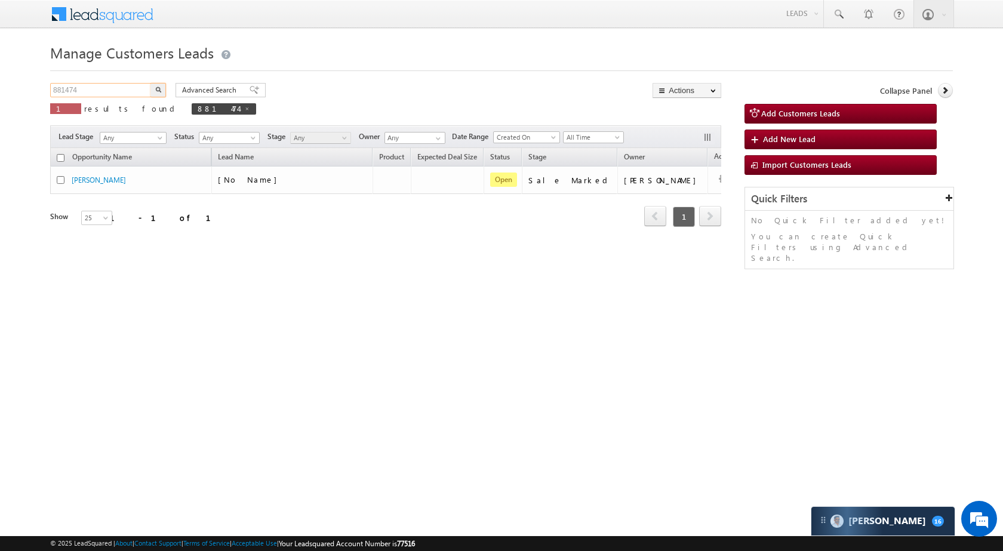
click at [93, 91] on input "881474" at bounding box center [101, 90] width 102 height 14
paste input "67635"
type input "867635"
click at [158, 86] on button "button" at bounding box center [159, 90] width 16 height 14
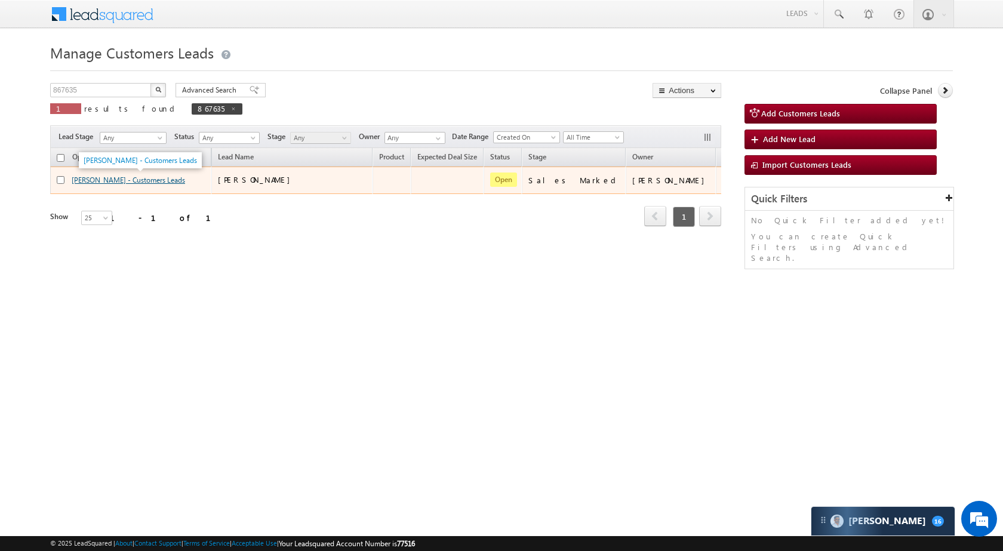
click at [106, 183] on link "[PERSON_NAME] - Customers Leads" at bounding box center [128, 180] width 113 height 9
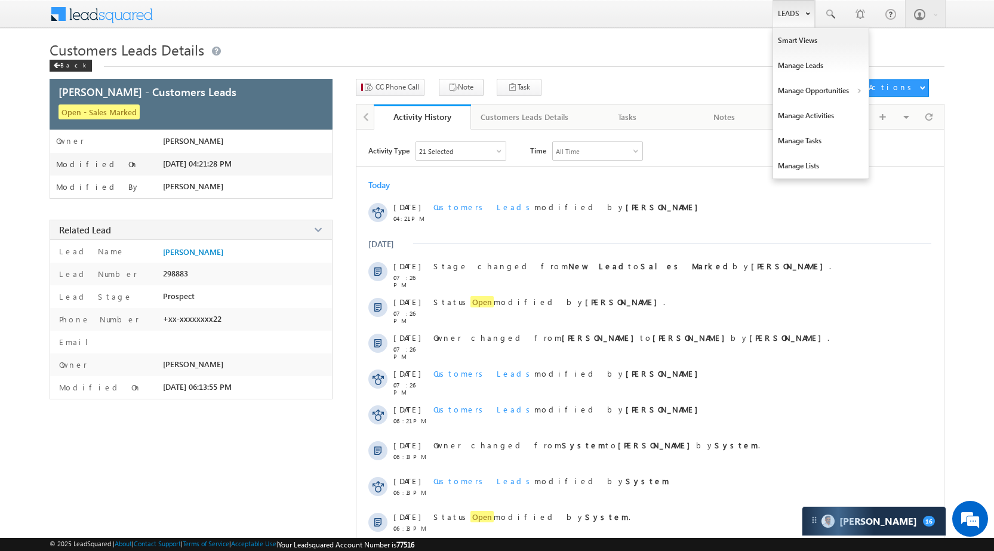
click at [797, 4] on link "Leads" at bounding box center [794, 13] width 42 height 27
click at [707, 29] on div "Menu Vikas Halwai sitar a1@ks erve. [DOMAIN_NAME] SGR Limit" at bounding box center [497, 14] width 895 height 29
click at [797, 5] on link "Leads" at bounding box center [794, 13] width 42 height 27
